Goal: Task Accomplishment & Management: Complete application form

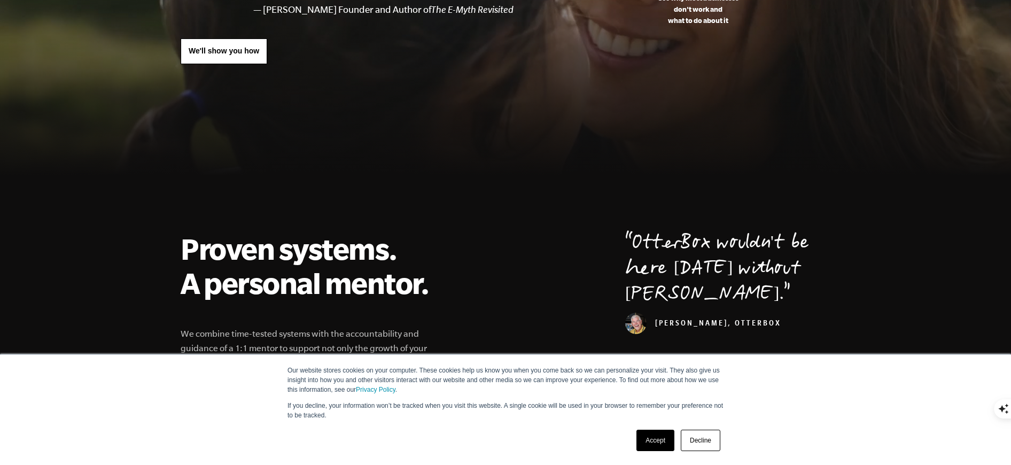
scroll to position [297, 0]
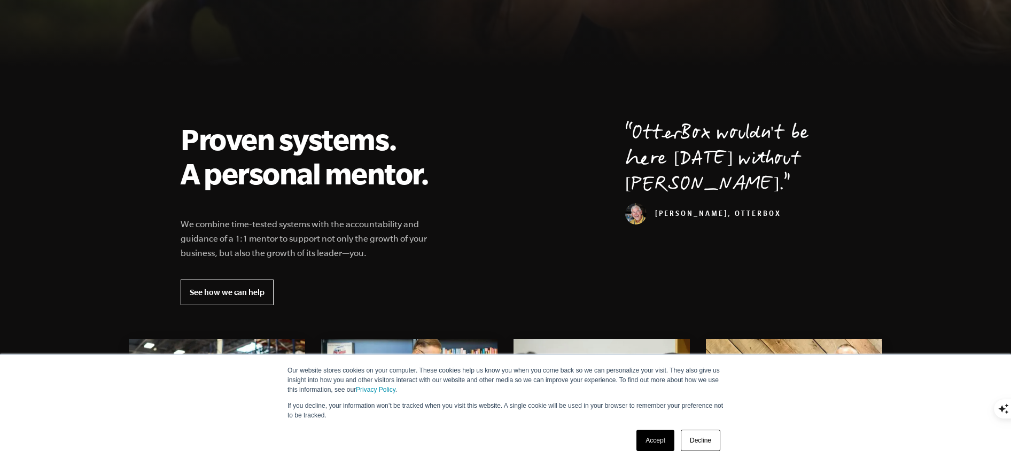
click at [698, 440] on link "Decline" at bounding box center [701, 439] width 40 height 21
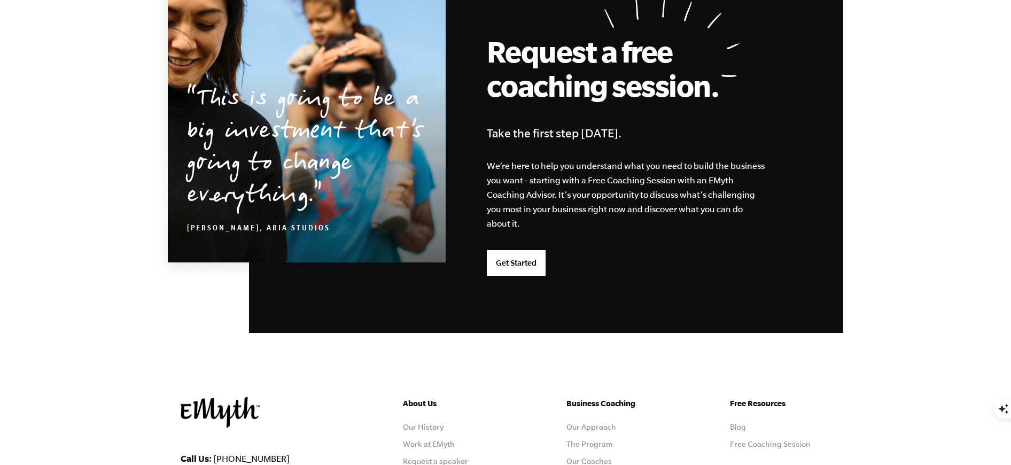
scroll to position [2665, 0]
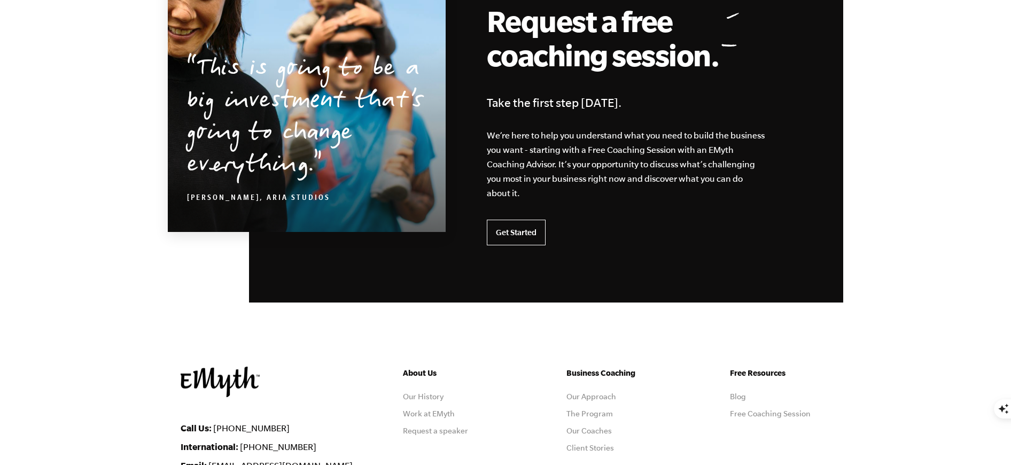
click at [527, 235] on link "Get Started" at bounding box center [516, 233] width 59 height 26
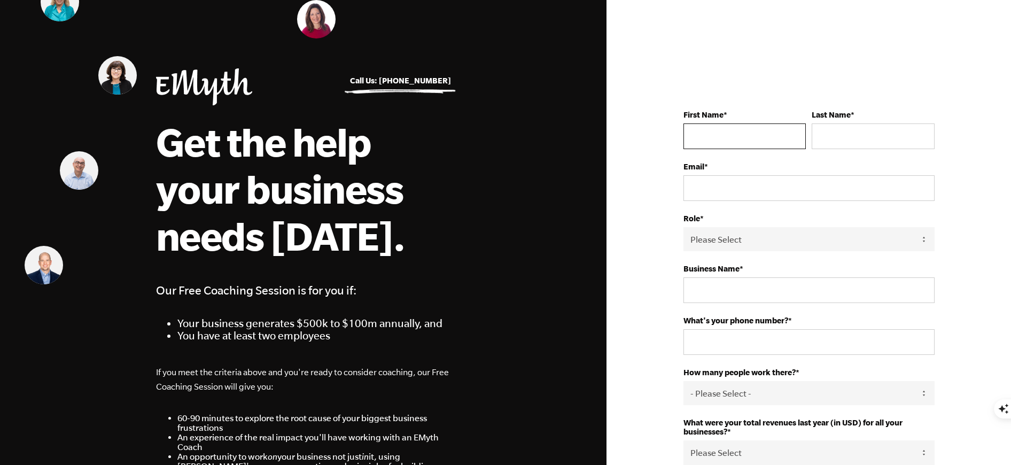
click at [700, 134] on input "First Name *" at bounding box center [744, 136] width 122 height 26
type input "[PERSON_NAME]"
type input "Hohenberg"
type input "verumluxaz@gmail.com"
type input "Verum Lux Entertainment"
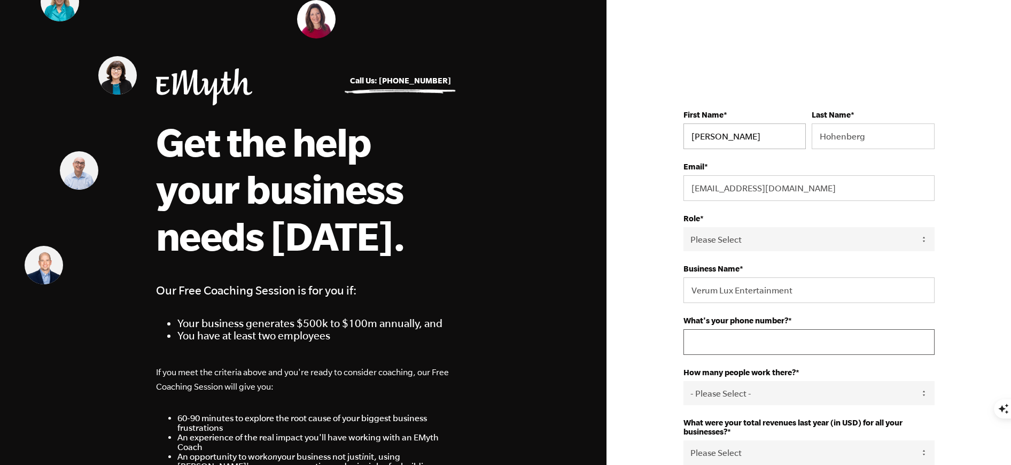
type input "16023006687"
select select "United States"
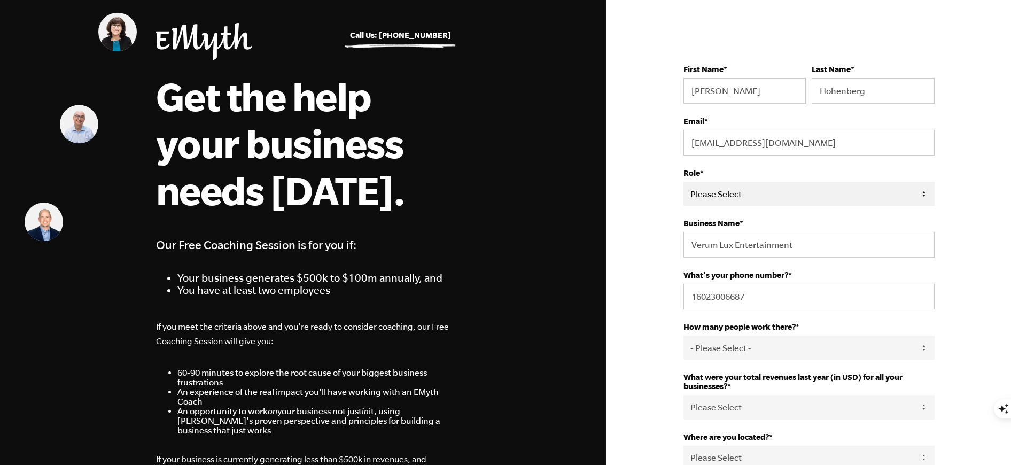
click at [809, 189] on select "Please Select Owner Partner / Co-Owner Executive Employee / Other" at bounding box center [808, 194] width 251 height 24
select select "Owner"
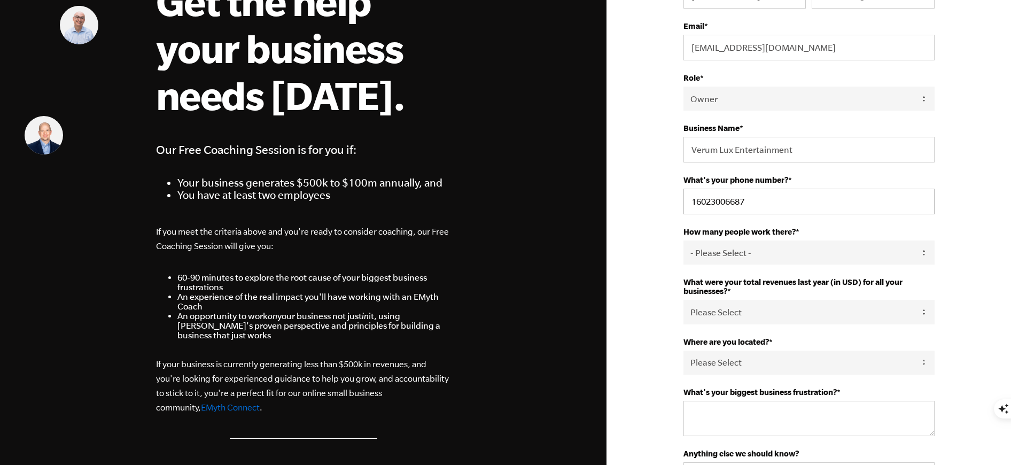
scroll to position [176, 0]
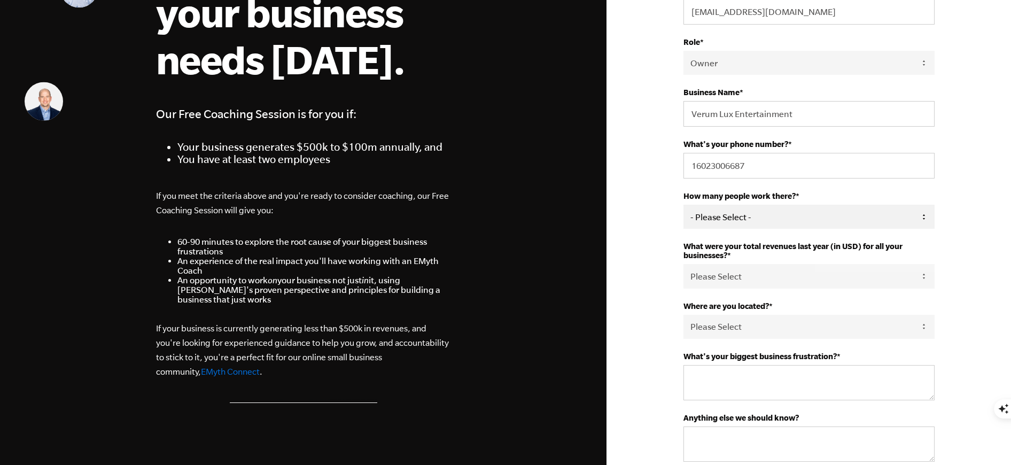
click at [753, 216] on select "- Please Select - 50+ 35-49 20-34 10-19 4-9 1-3 0" at bounding box center [808, 217] width 251 height 24
select select "1-3"
click at [768, 278] on select "Please Select 0-75K 76-150K 151-275K 276-500K 501-750K 751-1M 1-2.5M 2.5-5M 5-1…" at bounding box center [808, 276] width 251 height 24
select select "151-275K"
click at [768, 277] on select "Please Select 0-75K 76-150K 151-275K 276-500K 501-750K 751-1M 1-2.5M 2.5-5M 5-1…" at bounding box center [808, 276] width 251 height 24
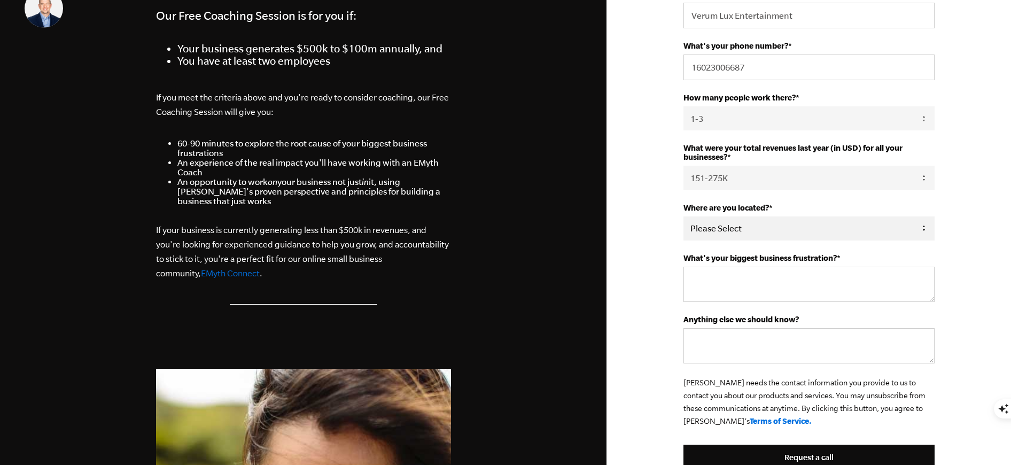
scroll to position [282, 0]
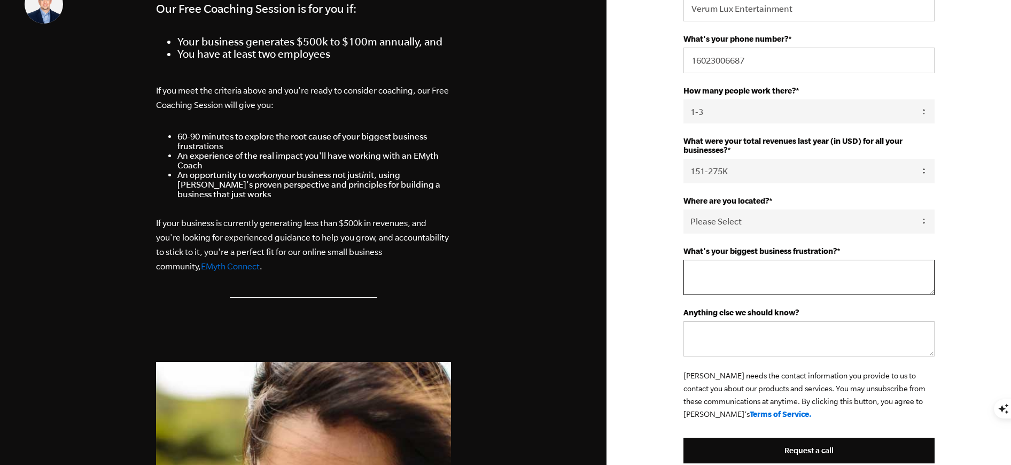
click at [762, 274] on textarea "What's your biggest business frustration? *" at bounding box center [808, 277] width 251 height 35
type textarea "I"
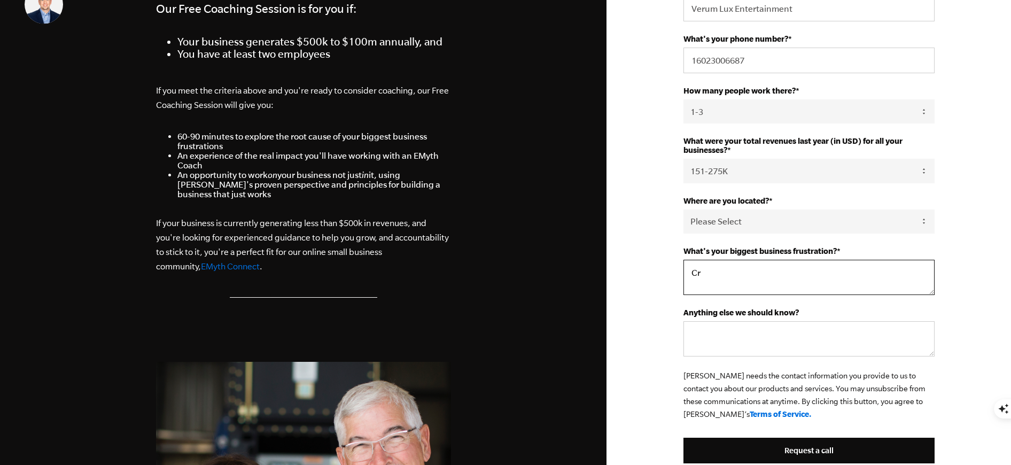
type textarea "C"
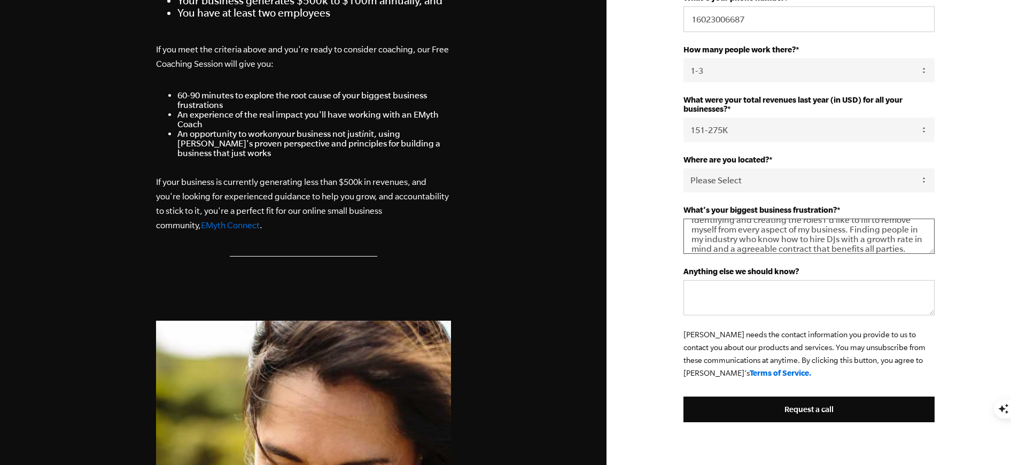
scroll to position [329, 0]
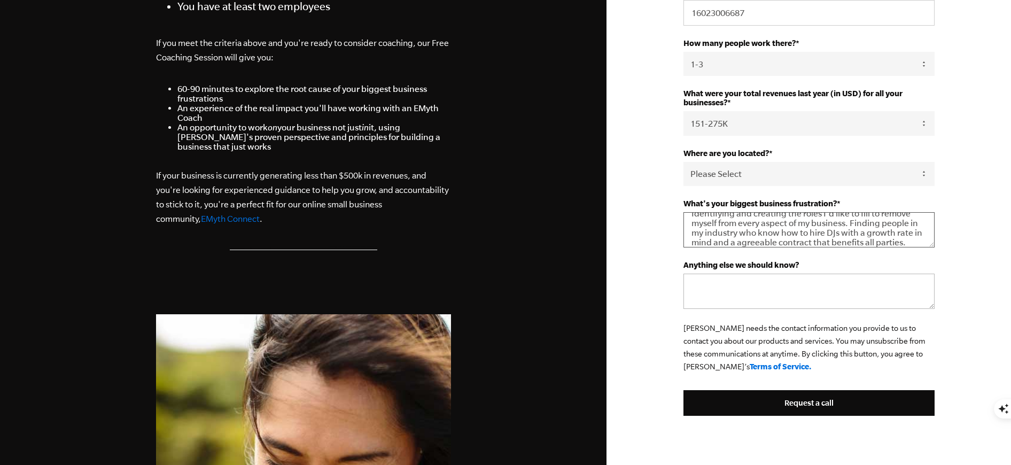
type textarea "Identifying and creating the roles I'd like to fill to remove myself from every…"
click at [779, 298] on textarea "Anything else we should know?" at bounding box center [808, 291] width 251 height 35
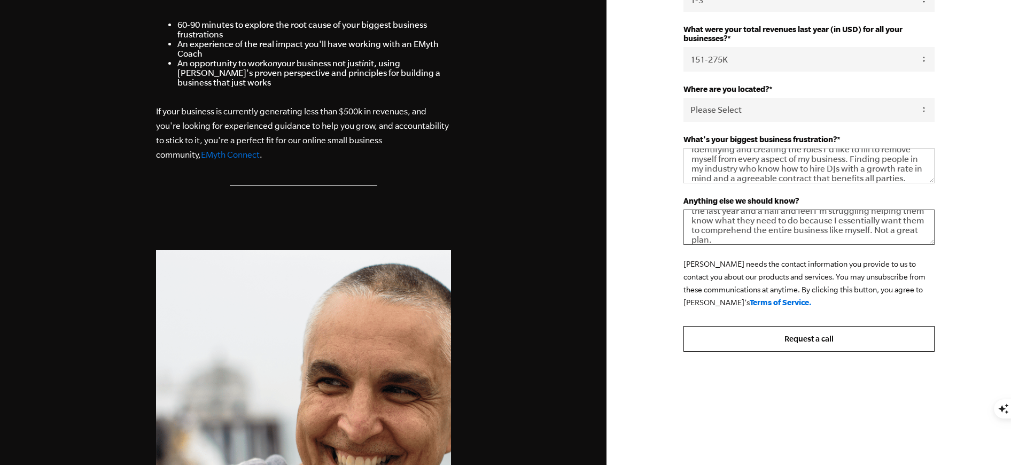
scroll to position [394, 0]
type textarea "I've gone through two full time off shore VA's in the last year and a half and …"
click at [804, 341] on input "Request a call" at bounding box center [808, 338] width 251 height 26
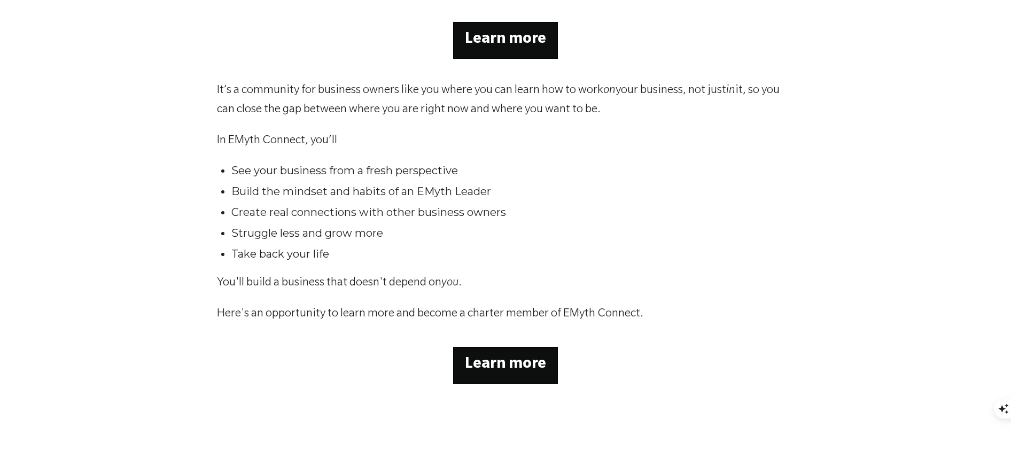
scroll to position [223, 0]
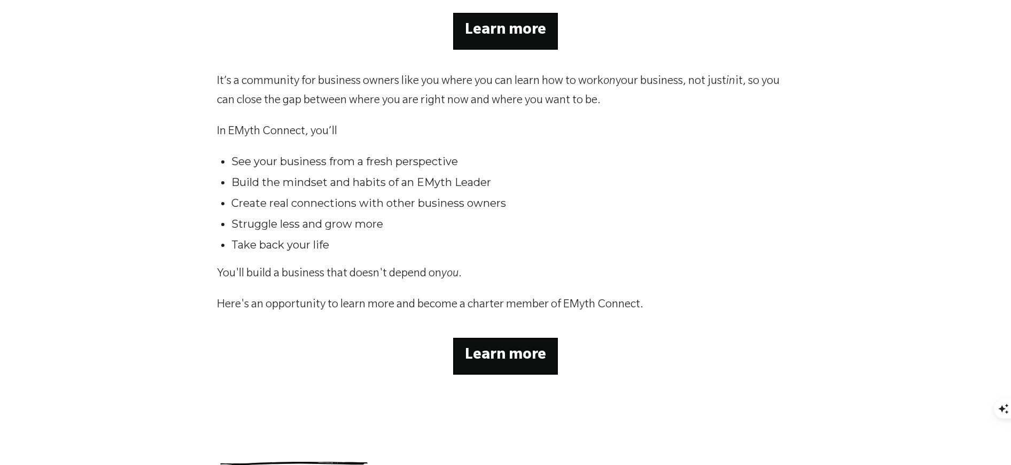
click at [521, 22] on p "Learn more" at bounding box center [505, 31] width 81 height 24
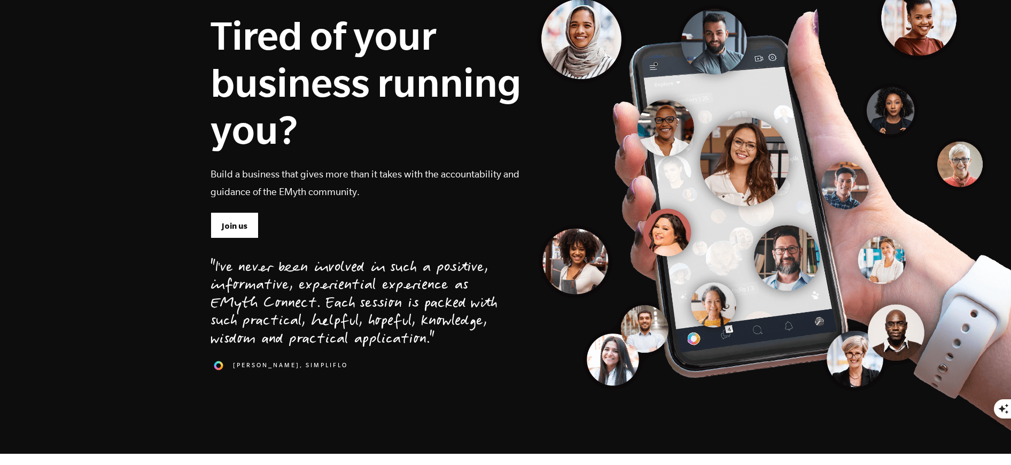
scroll to position [118, 0]
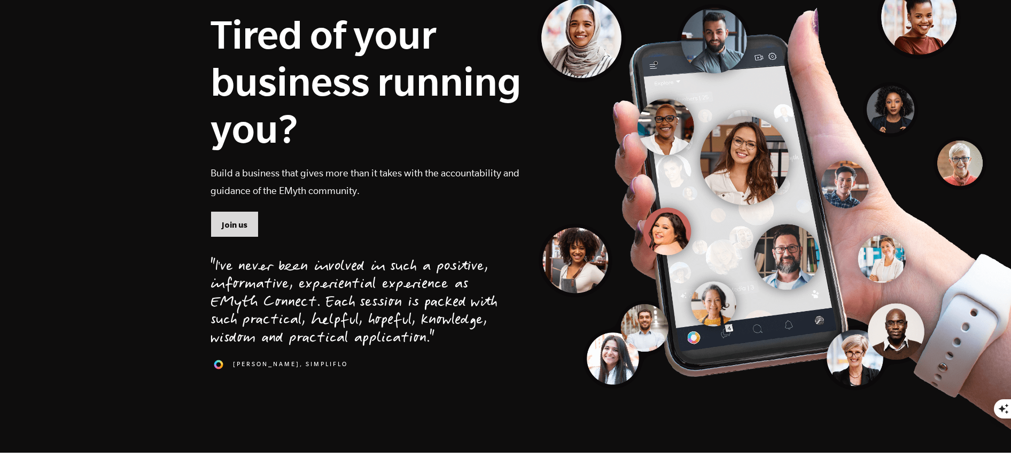
click at [235, 215] on link "Join us" at bounding box center [234, 224] width 48 height 26
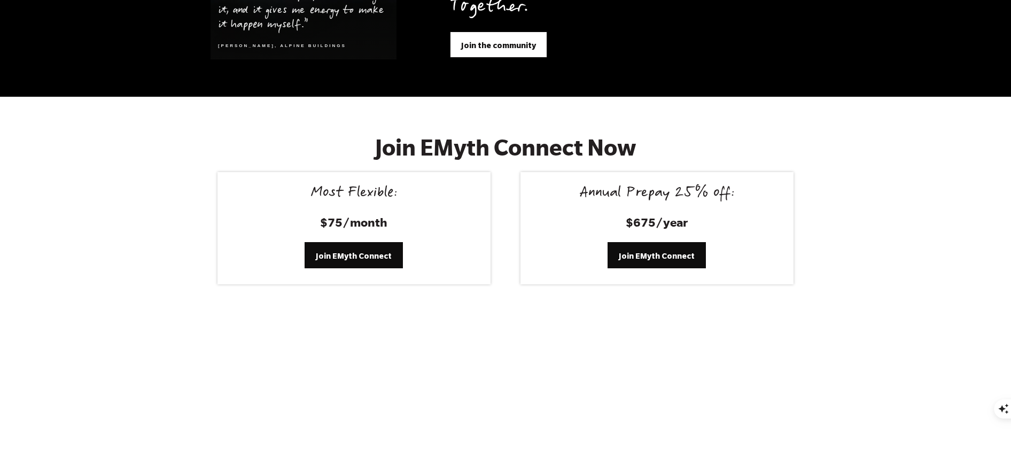
scroll to position [4395, 0]
